Goal: Find specific page/section

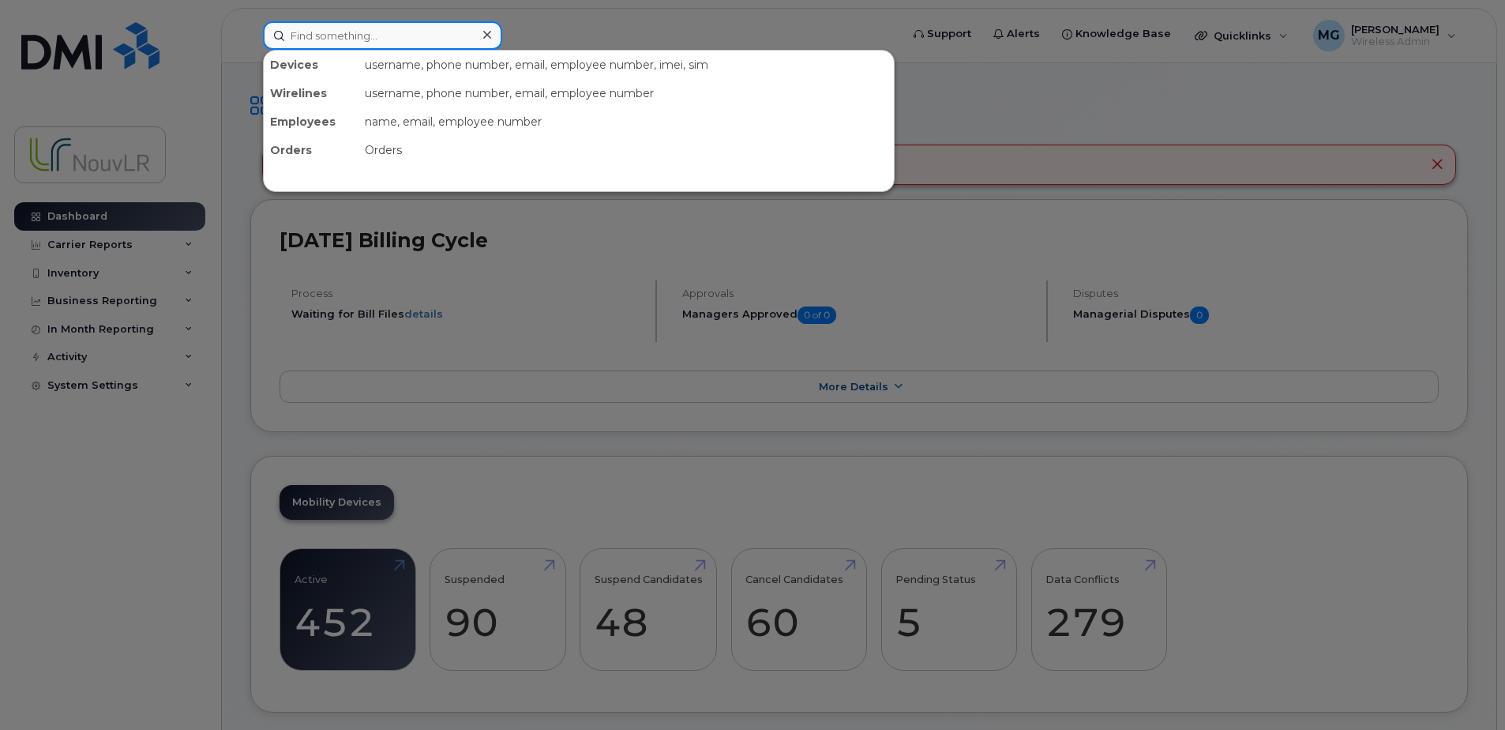
click at [302, 39] on input at bounding box center [382, 35] width 239 height 28
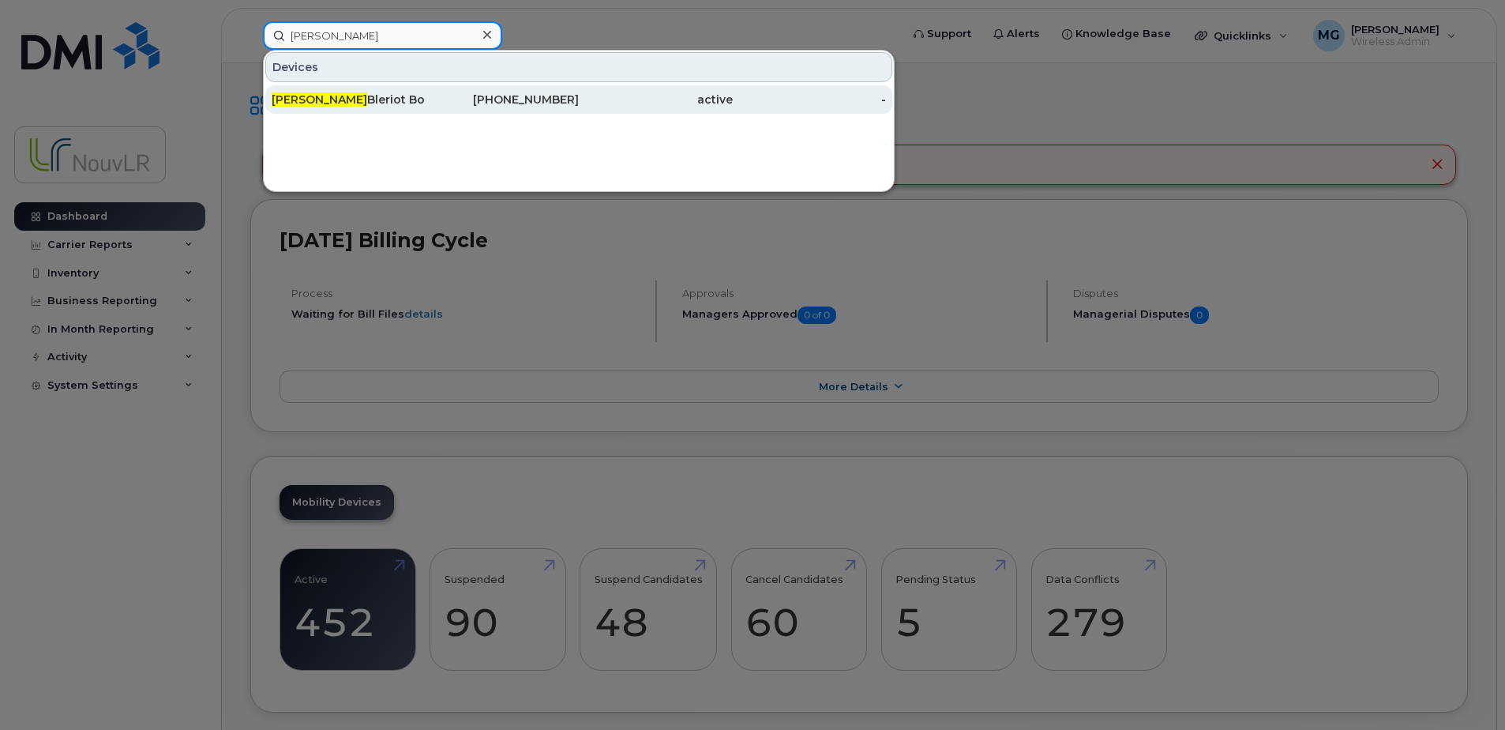
type input "dereck"
click at [355, 101] on div "Dereck Bleriot Bouche Tchouomgou" at bounding box center [349, 100] width 154 height 16
